Goal: Task Accomplishment & Management: Manage account settings

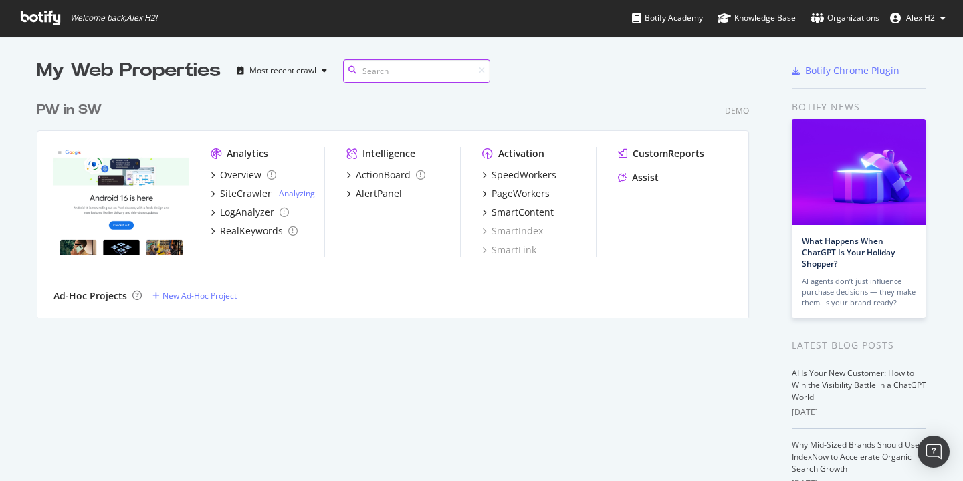
scroll to position [471, 943]
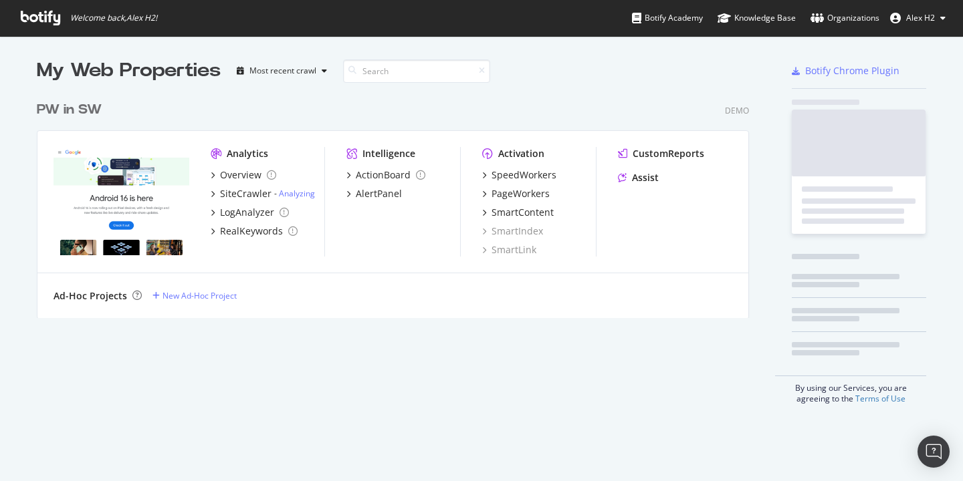
scroll to position [471, 943]
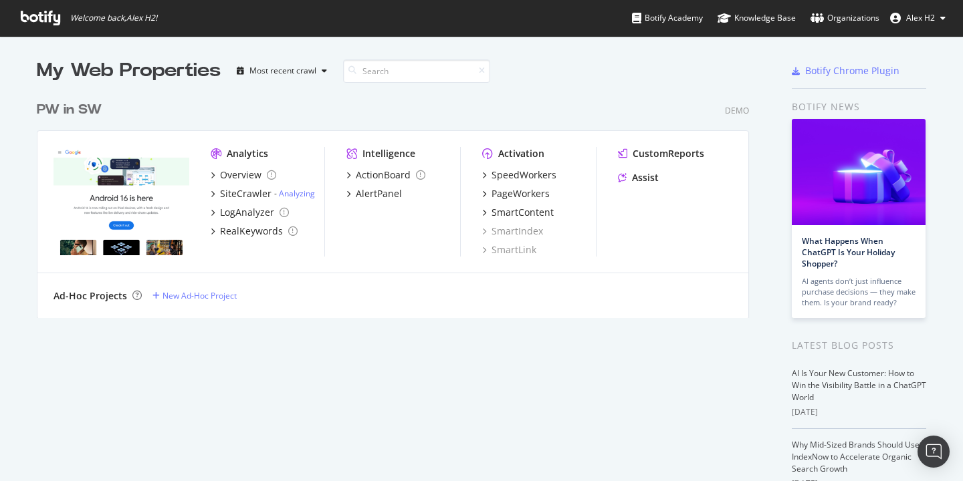
click at [919, 12] on span "Alex H2" at bounding box center [920, 17] width 29 height 11
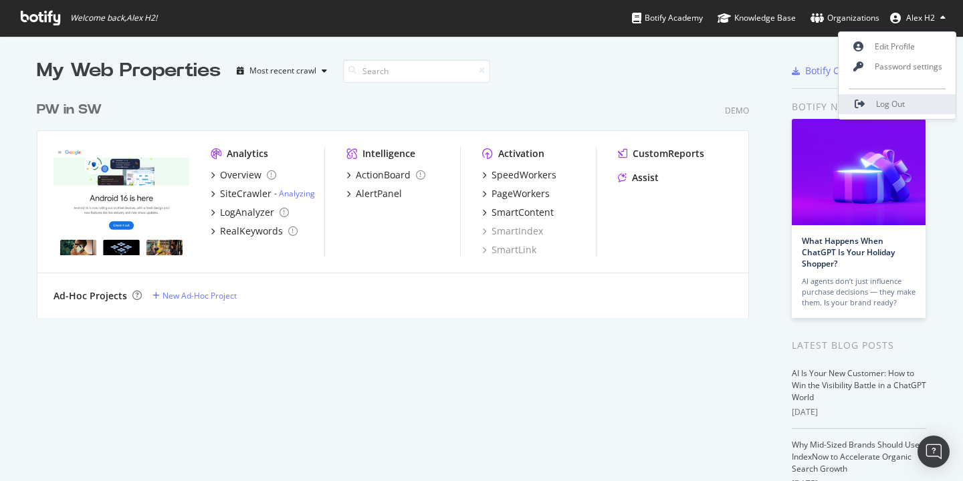
click at [895, 111] on link "Log Out" at bounding box center [897, 104] width 117 height 20
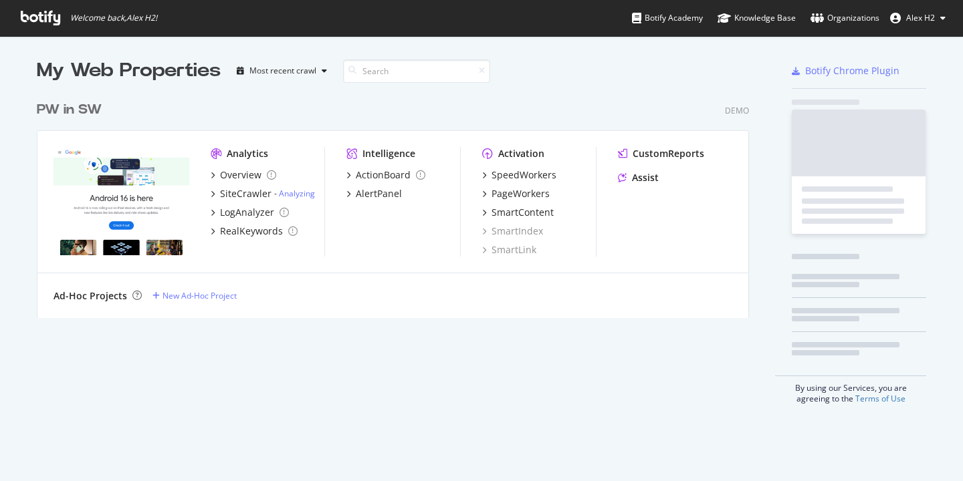
scroll to position [224, 713]
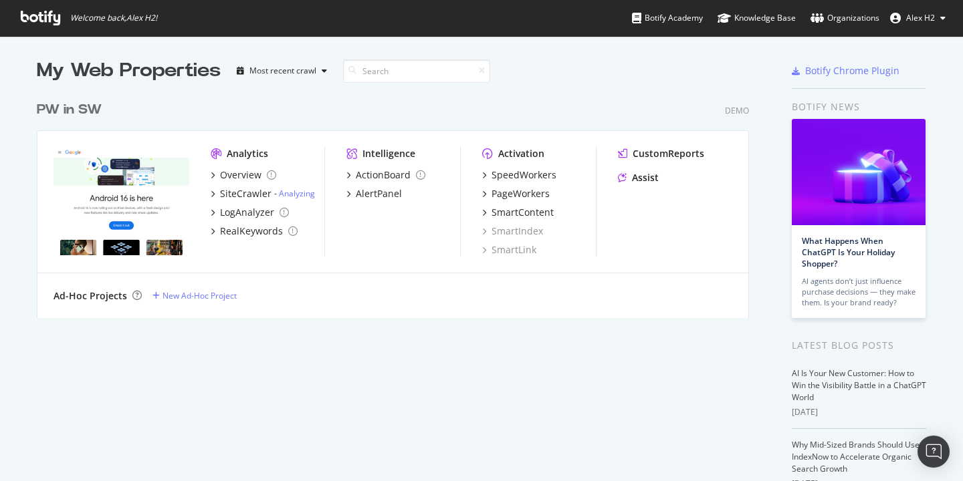
click at [485, 5] on div "Welcome back, Alex H2 ! Botify Academy Knowledge Base Organizations Alex H2" at bounding box center [481, 18] width 963 height 36
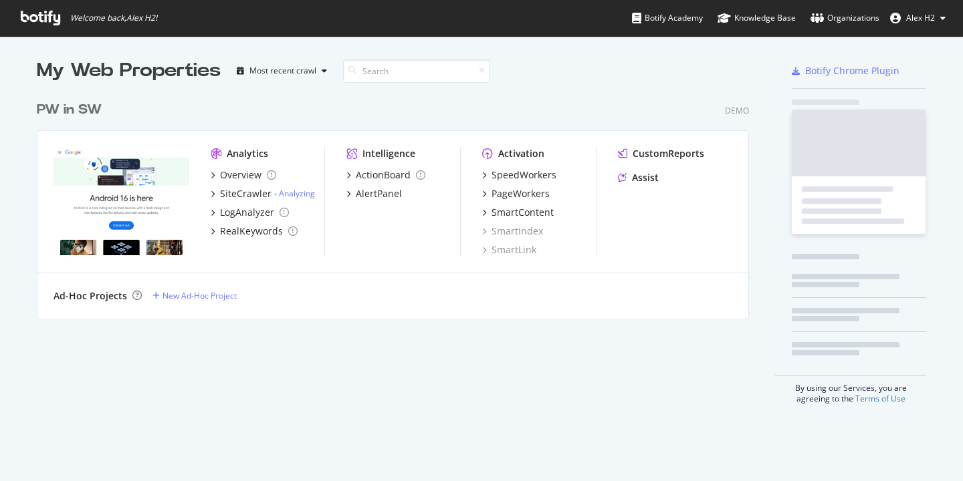
scroll to position [224, 713]
